Goal: Task Accomplishment & Management: Manage account settings

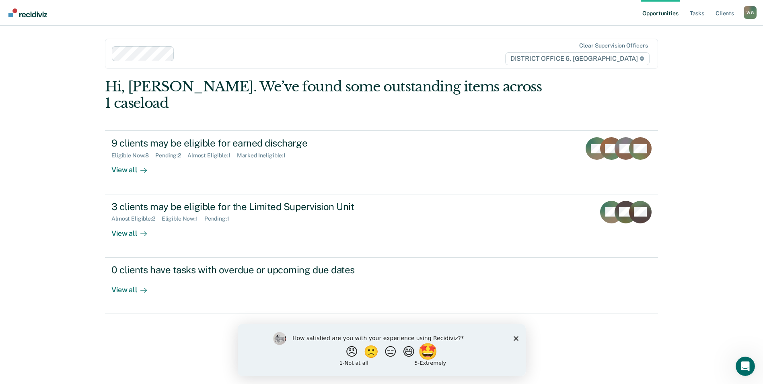
click at [432, 355] on button "🤩" at bounding box center [428, 351] width 22 height 16
click at [357, 360] on input "Enter text..." at bounding box center [374, 357] width 165 height 16
type input "A"
type input "No excuse for accountability."
click at [465, 359] on icon "Submit your response" at bounding box center [463, 357] width 6 height 6
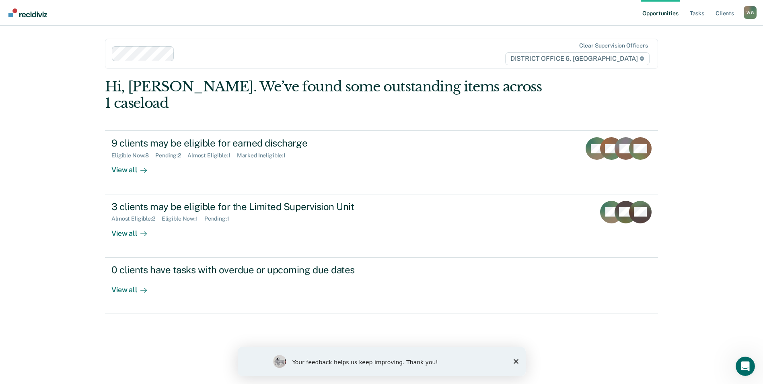
click at [516, 362] on icon "Close survey" at bounding box center [515, 361] width 5 height 5
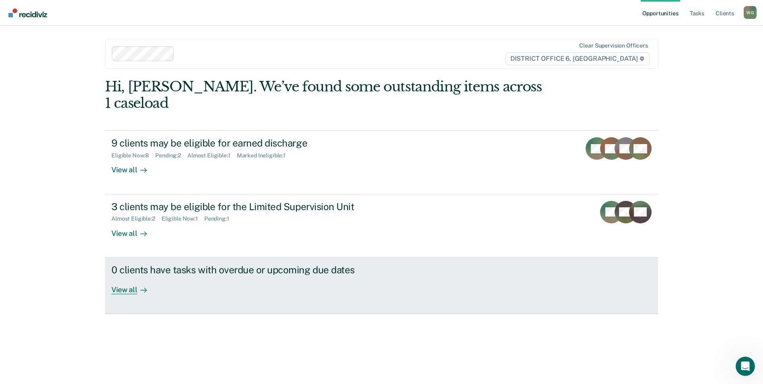
scroll to position [8, 0]
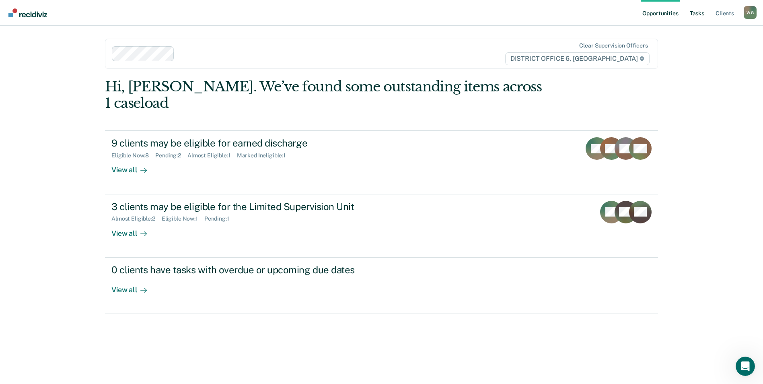
click at [688, 17] on link "Tasks" at bounding box center [697, 13] width 18 height 26
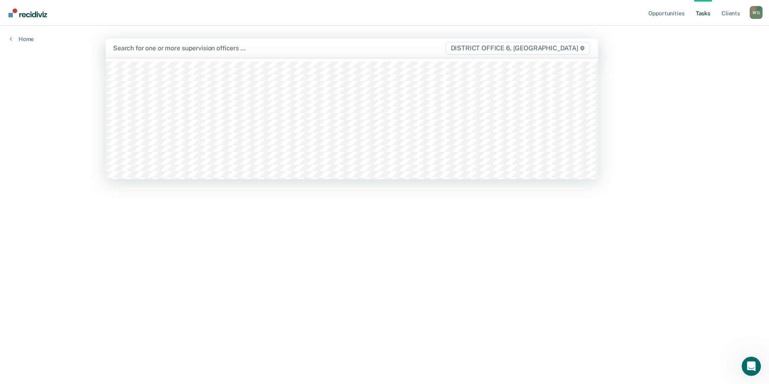
click at [149, 53] on div at bounding box center [279, 47] width 332 height 9
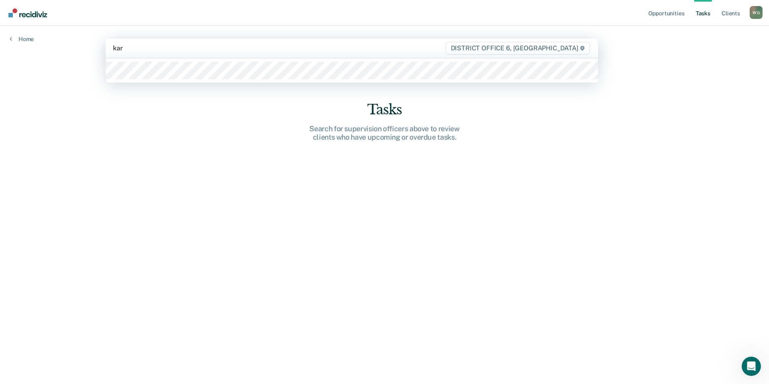
type input "kare"
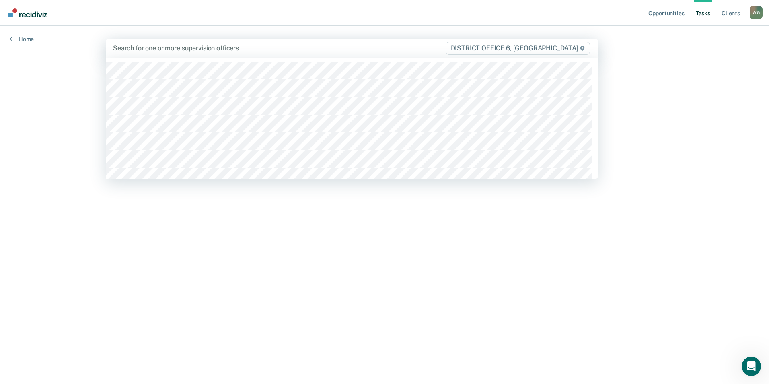
click at [162, 53] on div at bounding box center [279, 47] width 332 height 9
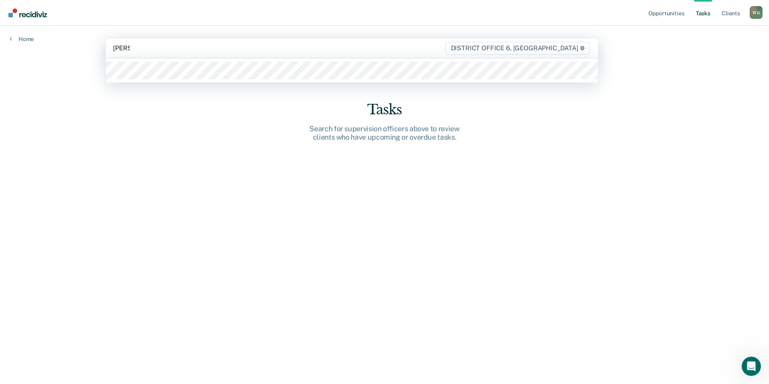
type input "[PERSON_NAME]"
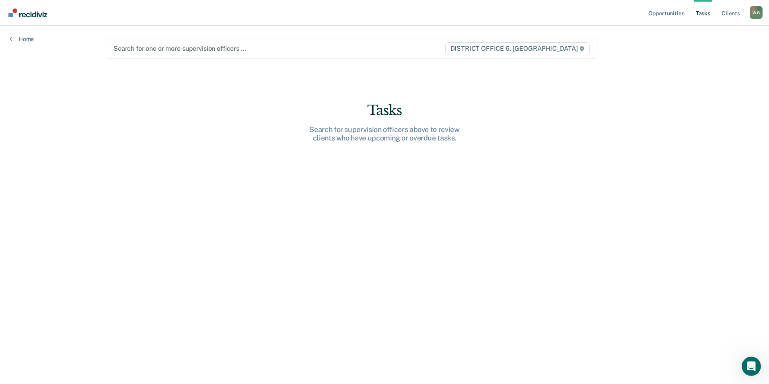
click at [159, 53] on div at bounding box center [278, 48] width 331 height 9
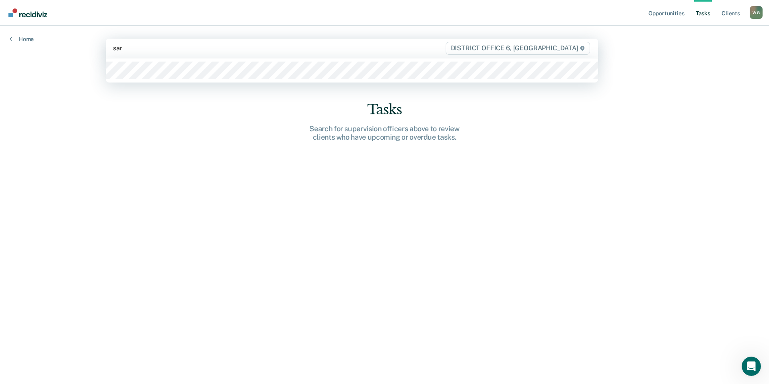
type input "[PERSON_NAME]"
type input "west"
type input "[PERSON_NAME]"
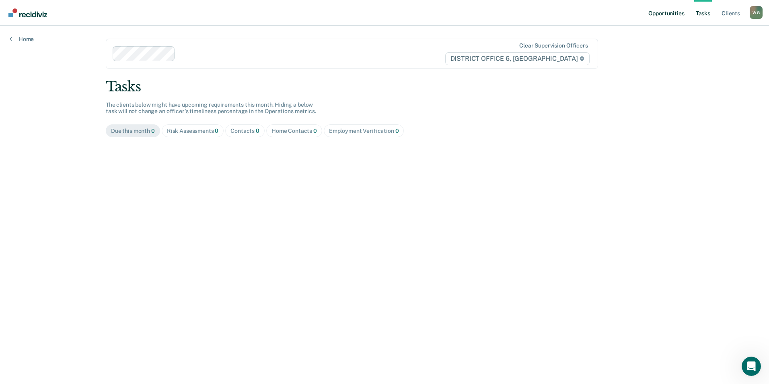
click at [656, 16] on link "Opportunities" at bounding box center [666, 13] width 39 height 26
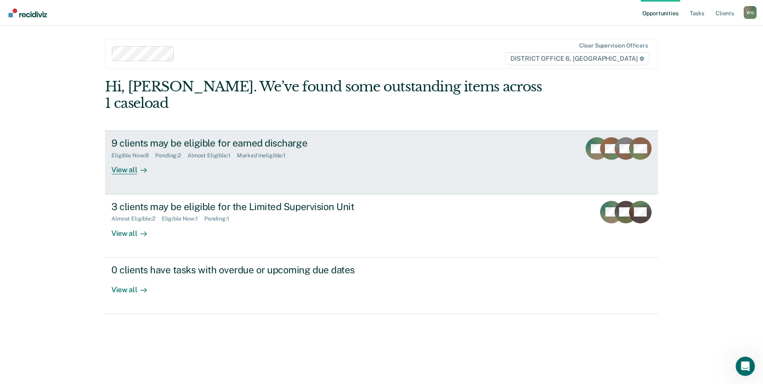
scroll to position [8, 0]
click at [125, 175] on div "View all" at bounding box center [133, 167] width 45 height 16
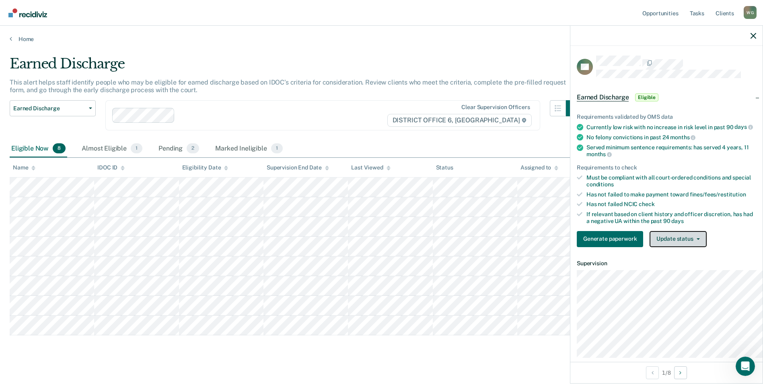
click at [650, 247] on button "Update status" at bounding box center [678, 239] width 57 height 16
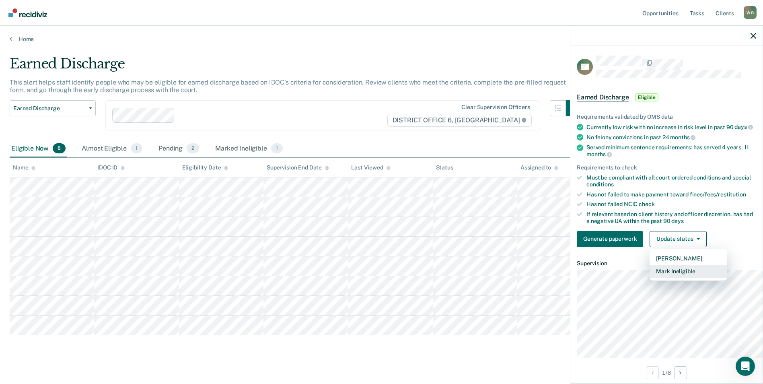
click at [650, 277] on button "Mark Ineligible" at bounding box center [689, 271] width 78 height 13
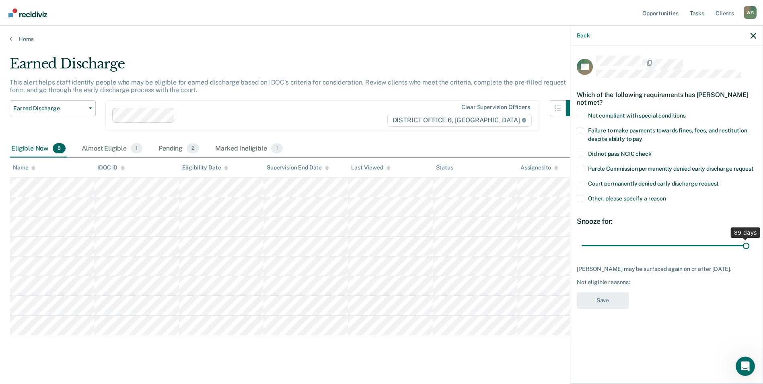
drag, startPoint x: 602, startPoint y: 297, endPoint x: 736, endPoint y: 310, distance: 134.9
type input "89"
click at [736, 253] on input "range" at bounding box center [667, 245] width 170 height 14
click at [577, 134] on span at bounding box center [580, 130] width 6 height 6
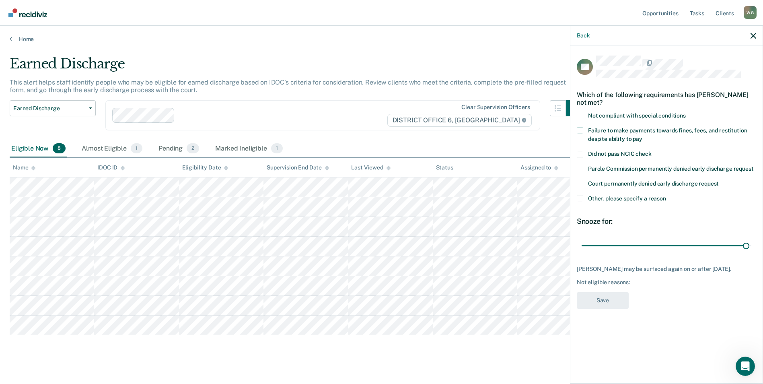
click at [642, 136] on input "Failure to make payments towards fines, fees, and restitution despite ability t…" at bounding box center [642, 136] width 0 height 0
click at [577, 308] on button "Save" at bounding box center [603, 300] width 52 height 16
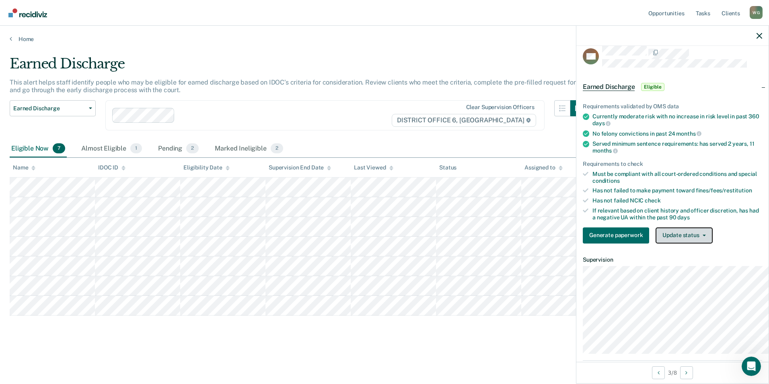
click at [657, 243] on button "Update status" at bounding box center [684, 235] width 57 height 16
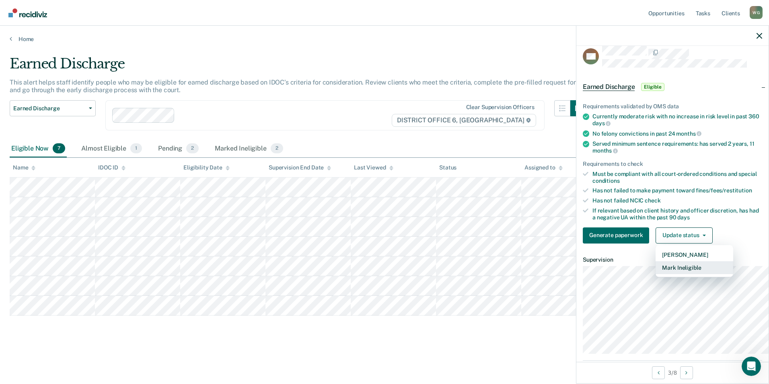
click at [656, 274] on button "Mark Ineligible" at bounding box center [695, 267] width 78 height 13
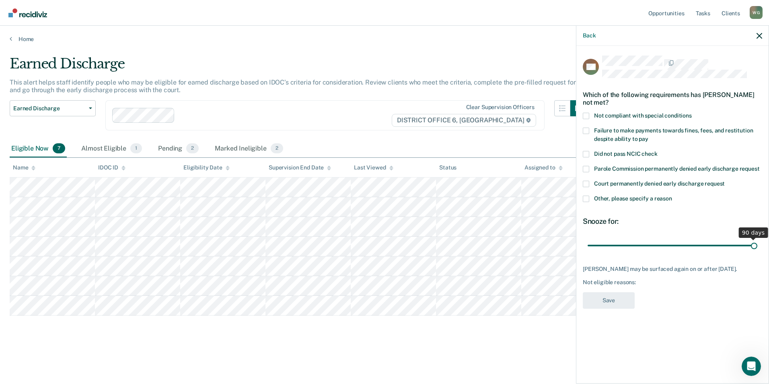
drag, startPoint x: 610, startPoint y: 288, endPoint x: 770, endPoint y: 301, distance: 160.5
type input "90"
click at [757, 253] on input "range" at bounding box center [673, 245] width 170 height 14
click at [583, 119] on span at bounding box center [586, 116] width 6 height 6
click at [692, 113] on input "Not compliant with special conditions" at bounding box center [692, 113] width 0 height 0
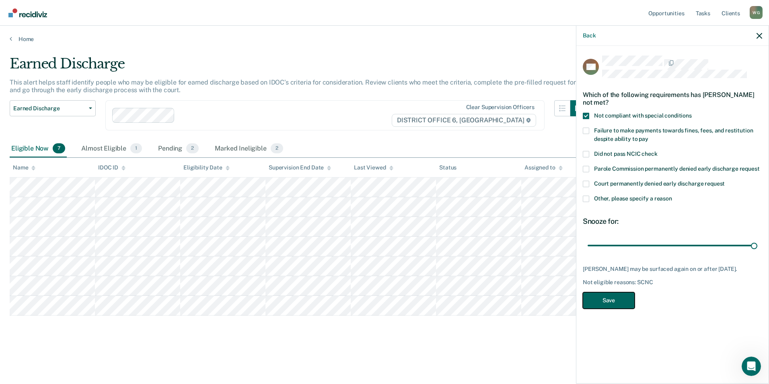
click at [583, 308] on button "Save" at bounding box center [609, 300] width 52 height 16
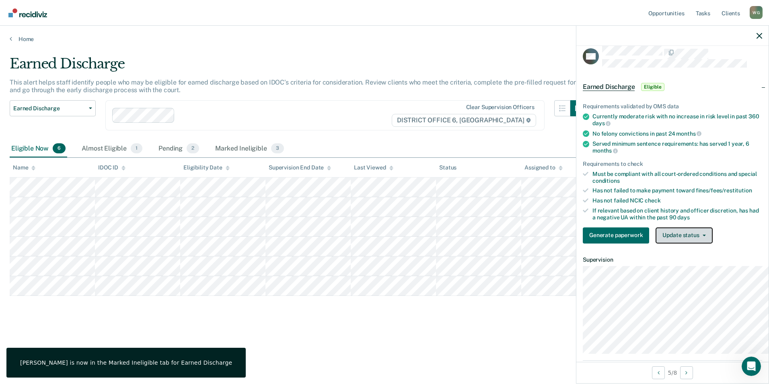
click at [656, 243] on button "Update status" at bounding box center [684, 235] width 57 height 16
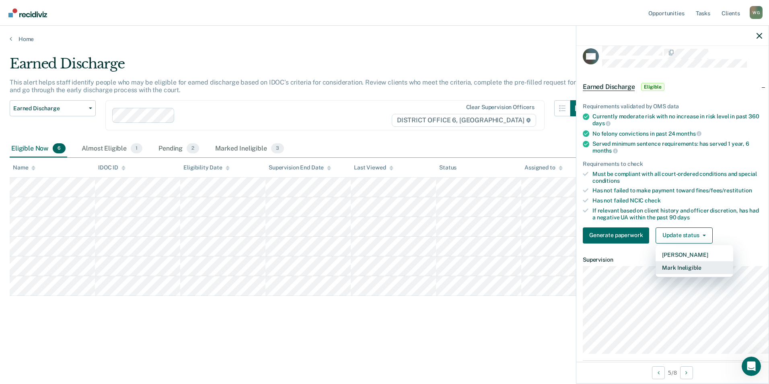
click at [657, 274] on button "Mark Ineligible" at bounding box center [695, 267] width 78 height 13
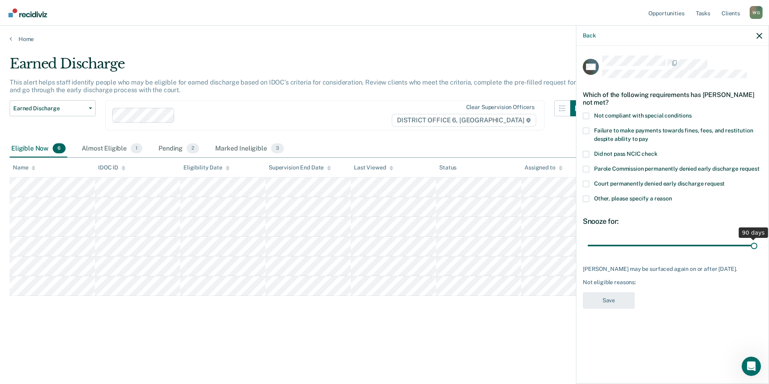
drag, startPoint x: 609, startPoint y: 290, endPoint x: 770, endPoint y: 305, distance: 162.0
type input "90"
click at [757, 253] on input "range" at bounding box center [673, 245] width 170 height 14
click at [583, 119] on span at bounding box center [586, 116] width 6 height 6
click at [692, 113] on input "Not compliant with special conditions" at bounding box center [692, 113] width 0 height 0
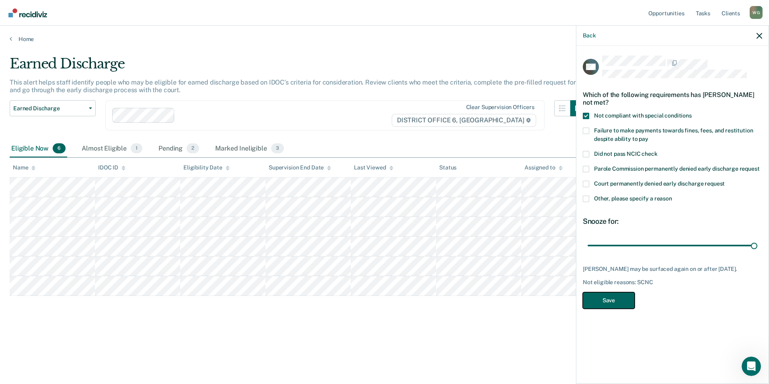
click at [583, 308] on button "Save" at bounding box center [609, 300] width 52 height 16
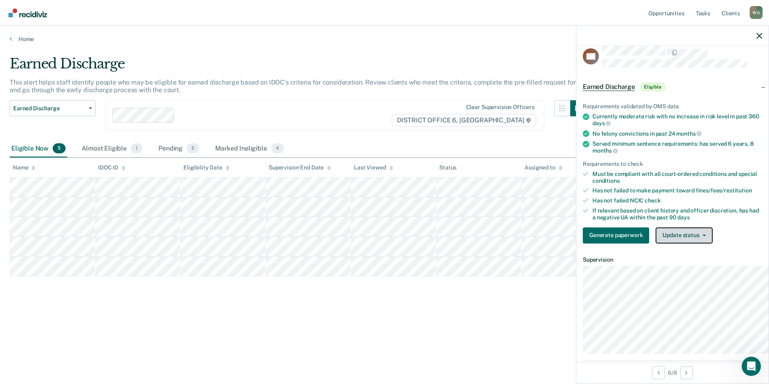
click at [667, 243] on button "Update status" at bounding box center [684, 235] width 57 height 16
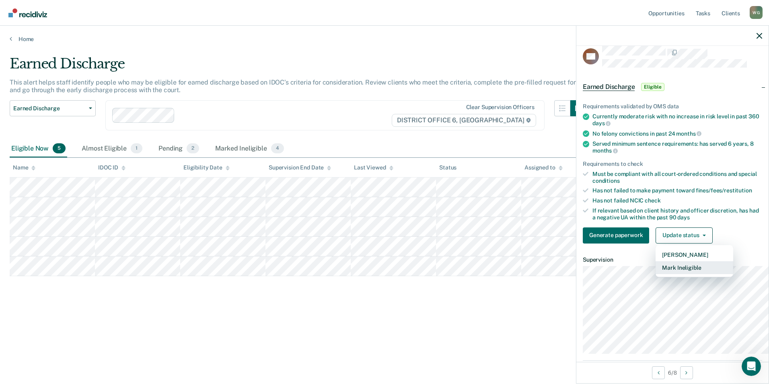
click at [666, 274] on button "Mark Ineligible" at bounding box center [695, 267] width 78 height 13
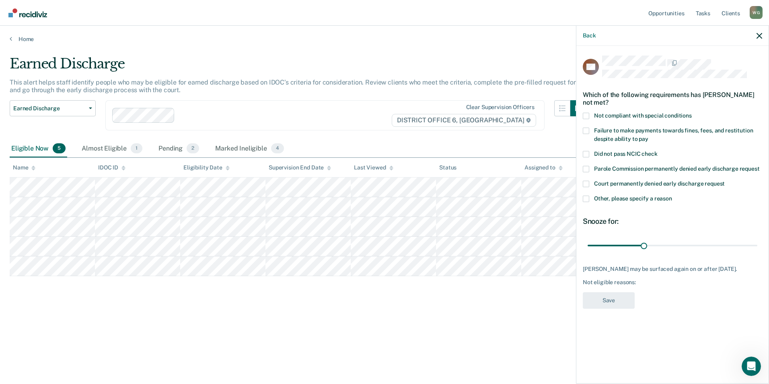
click at [583, 119] on span at bounding box center [586, 116] width 6 height 6
click at [692, 113] on input "Not compliant with special conditions" at bounding box center [692, 113] width 0 height 0
drag, startPoint x: 610, startPoint y: 289, endPoint x: 766, endPoint y: 311, distance: 158.0
type input "90"
click at [757, 253] on input "range" at bounding box center [673, 245] width 170 height 14
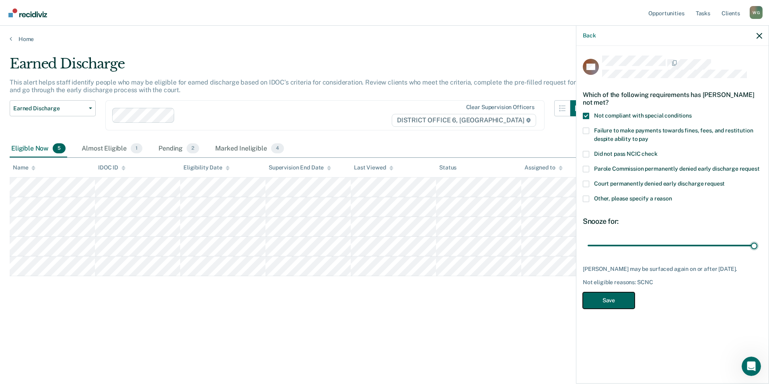
click at [588, 308] on button "Save" at bounding box center [609, 300] width 52 height 16
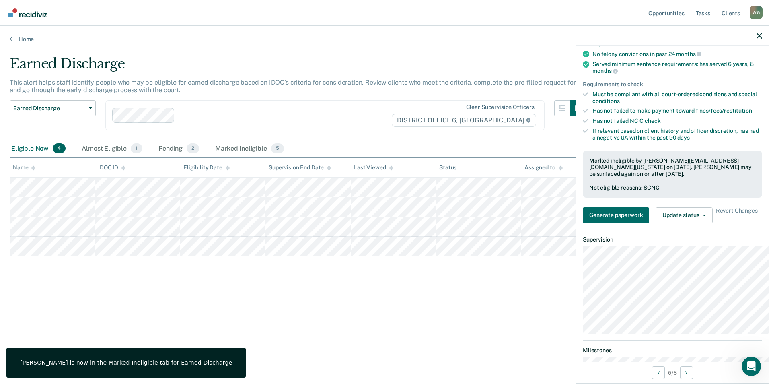
scroll to position [104, 0]
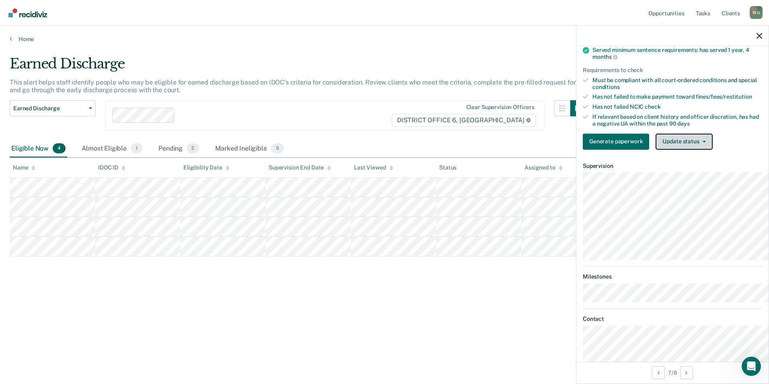
click at [659, 150] on button "Update status" at bounding box center [684, 142] width 57 height 16
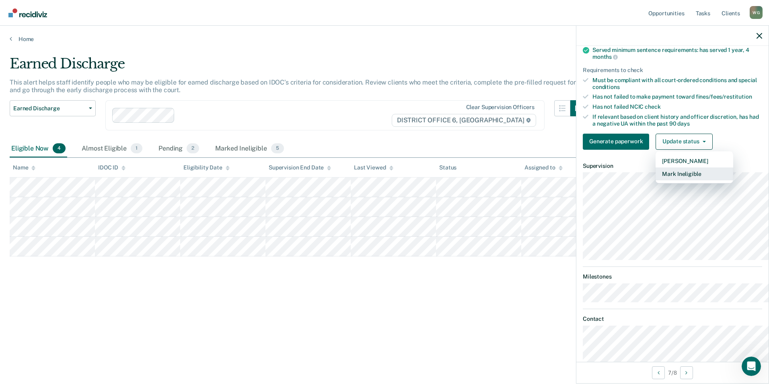
click at [656, 180] on button "Mark Ineligible" at bounding box center [695, 173] width 78 height 13
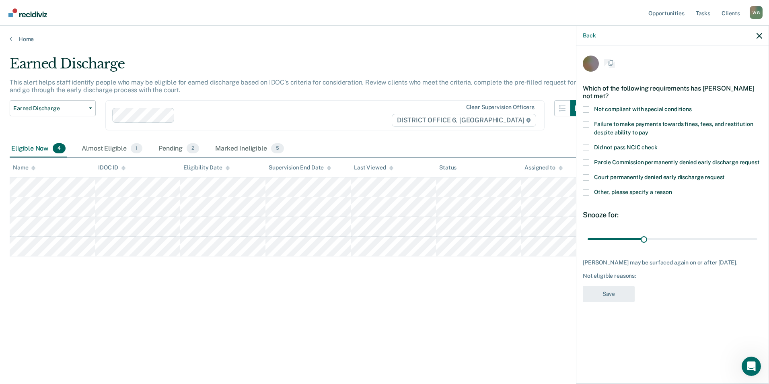
scroll to position [10, 0]
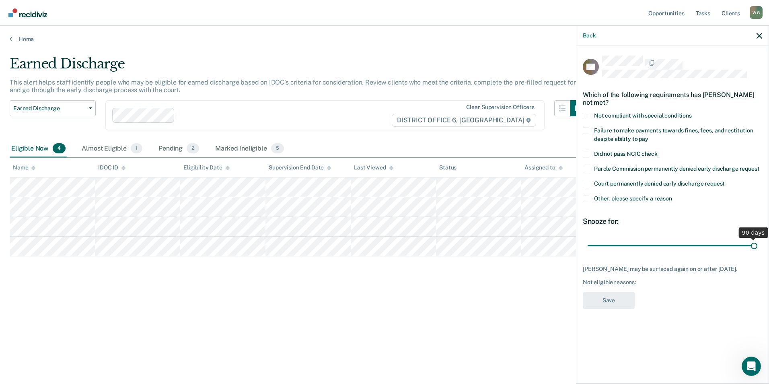
drag, startPoint x: 610, startPoint y: 288, endPoint x: 770, endPoint y: 287, distance: 160.1
type input "90"
click at [757, 253] on input "range" at bounding box center [673, 245] width 170 height 14
click at [583, 119] on span at bounding box center [586, 116] width 6 height 6
click at [692, 113] on input "Not compliant with special conditions" at bounding box center [692, 113] width 0 height 0
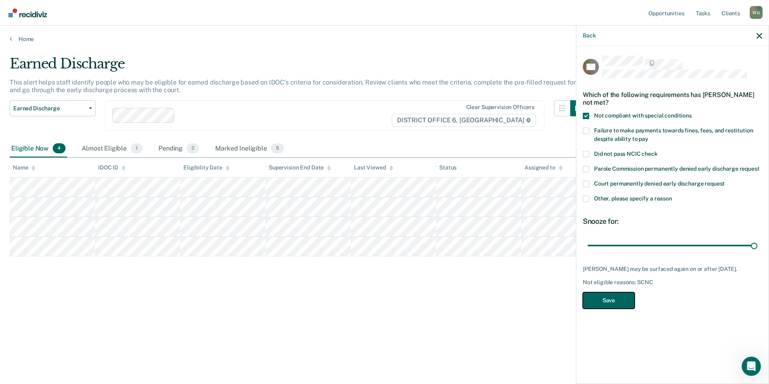
click at [583, 308] on button "Save" at bounding box center [609, 300] width 52 height 16
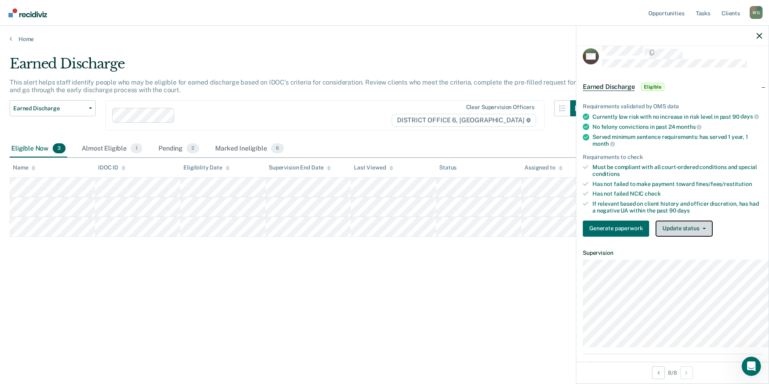
click at [656, 236] on button "Update status" at bounding box center [684, 228] width 57 height 16
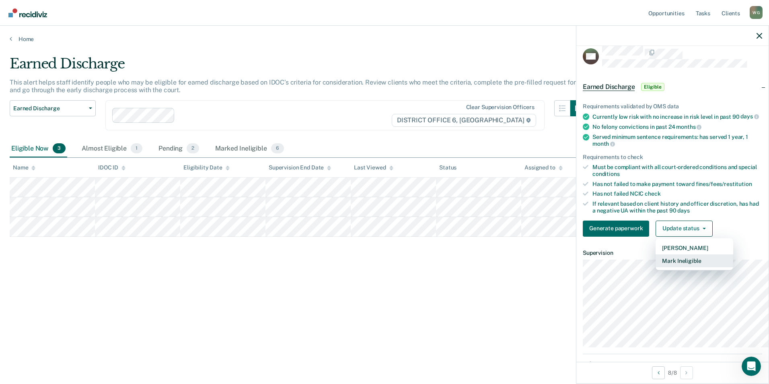
click at [656, 267] on button "Mark Ineligible" at bounding box center [695, 260] width 78 height 13
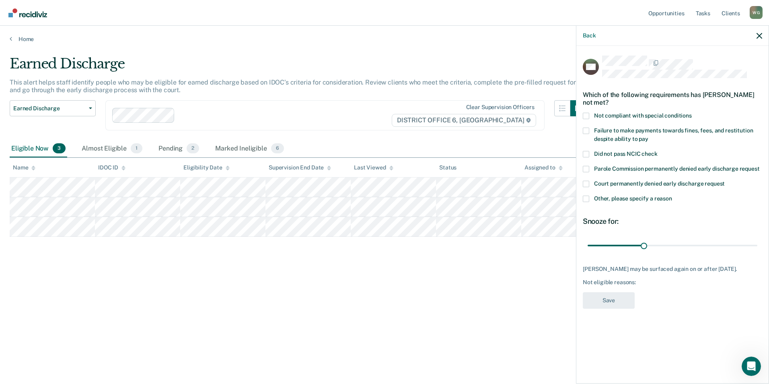
click at [583, 134] on span at bounding box center [586, 130] width 6 height 6
click at [648, 136] on input "Failure to make payments towards fines, fees, and restitution despite ability t…" at bounding box center [648, 136] width 0 height 0
drag, startPoint x: 611, startPoint y: 288, endPoint x: 770, endPoint y: 287, distance: 159.3
type input "90"
click at [757, 253] on input "range" at bounding box center [673, 245] width 170 height 14
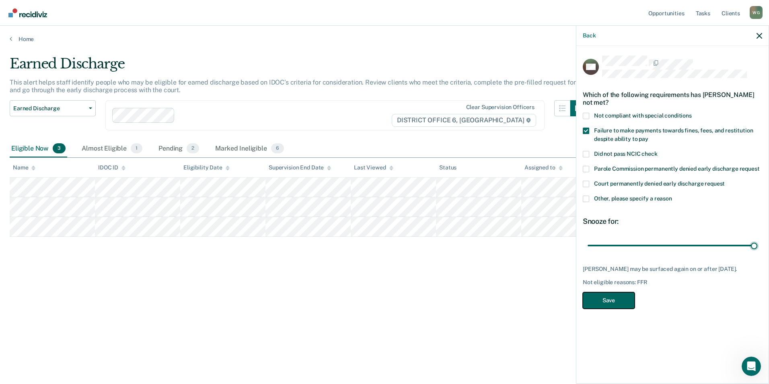
click at [583, 308] on button "Save" at bounding box center [609, 300] width 52 height 16
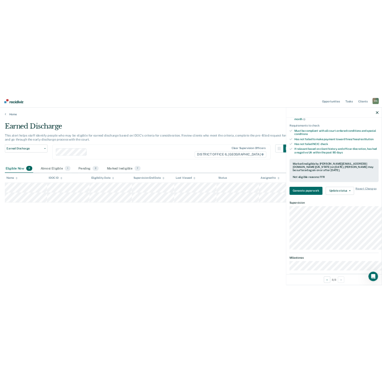
scroll to position [0, 0]
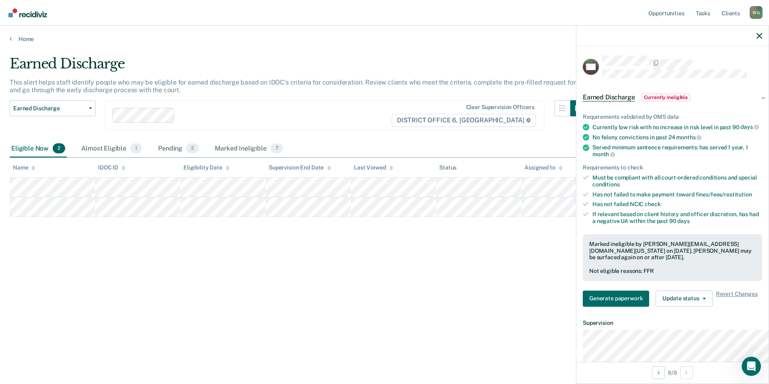
click at [306, 325] on div "Earned Discharge This alert helps staff identify people who may be eligible for…" at bounding box center [385, 202] width 750 height 294
click at [649, 16] on link "Opportunities" at bounding box center [666, 13] width 39 height 26
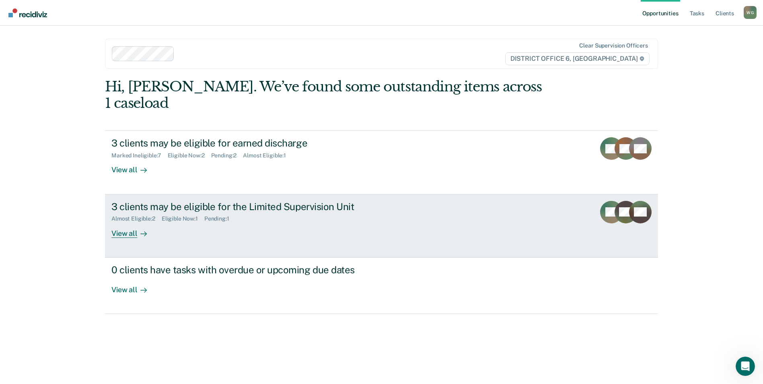
click at [138, 238] on div "View all" at bounding box center [133, 230] width 45 height 16
